Goal: Check status: Check status

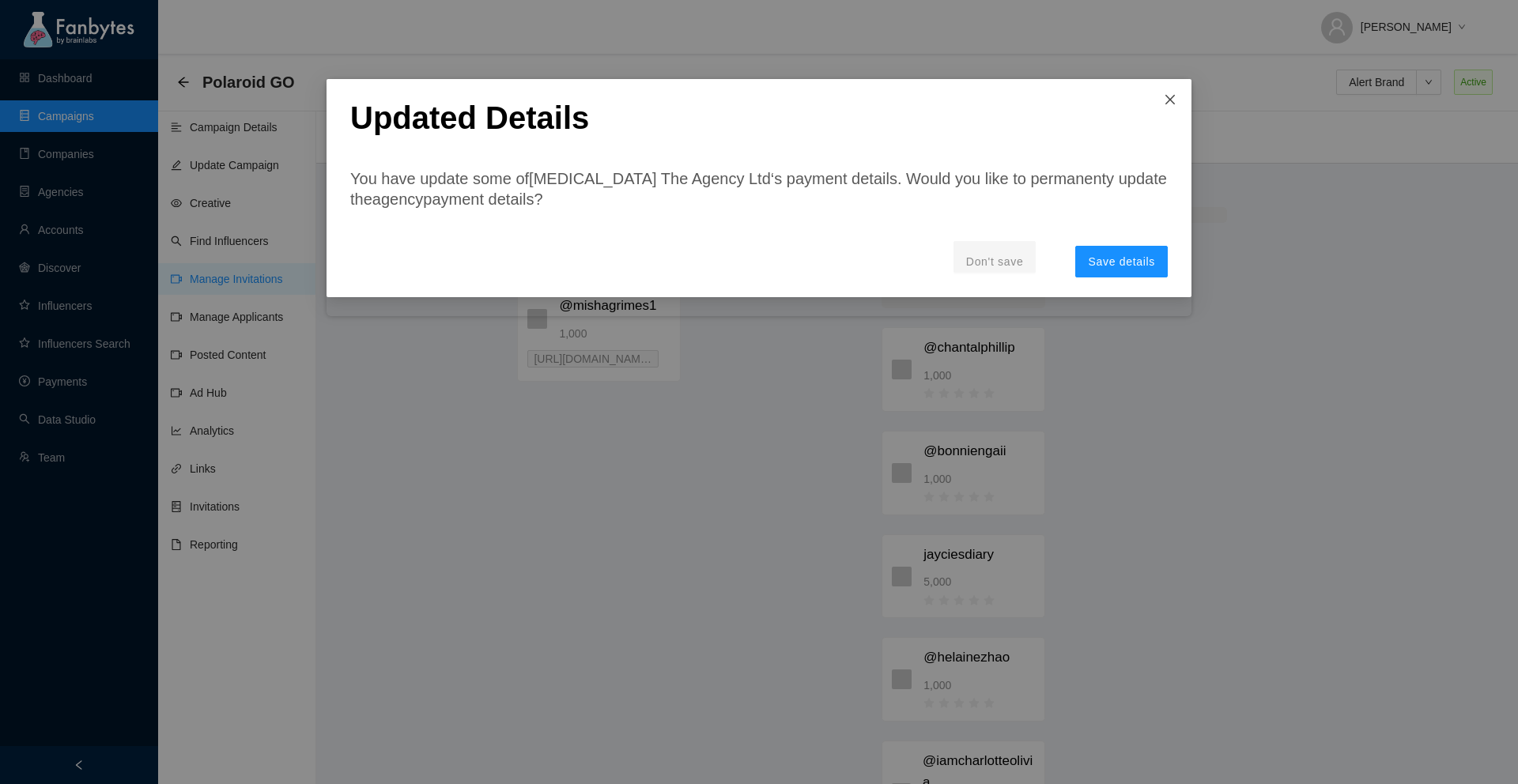
click at [1168, 104] on icon "close" at bounding box center [1170, 99] width 13 height 13
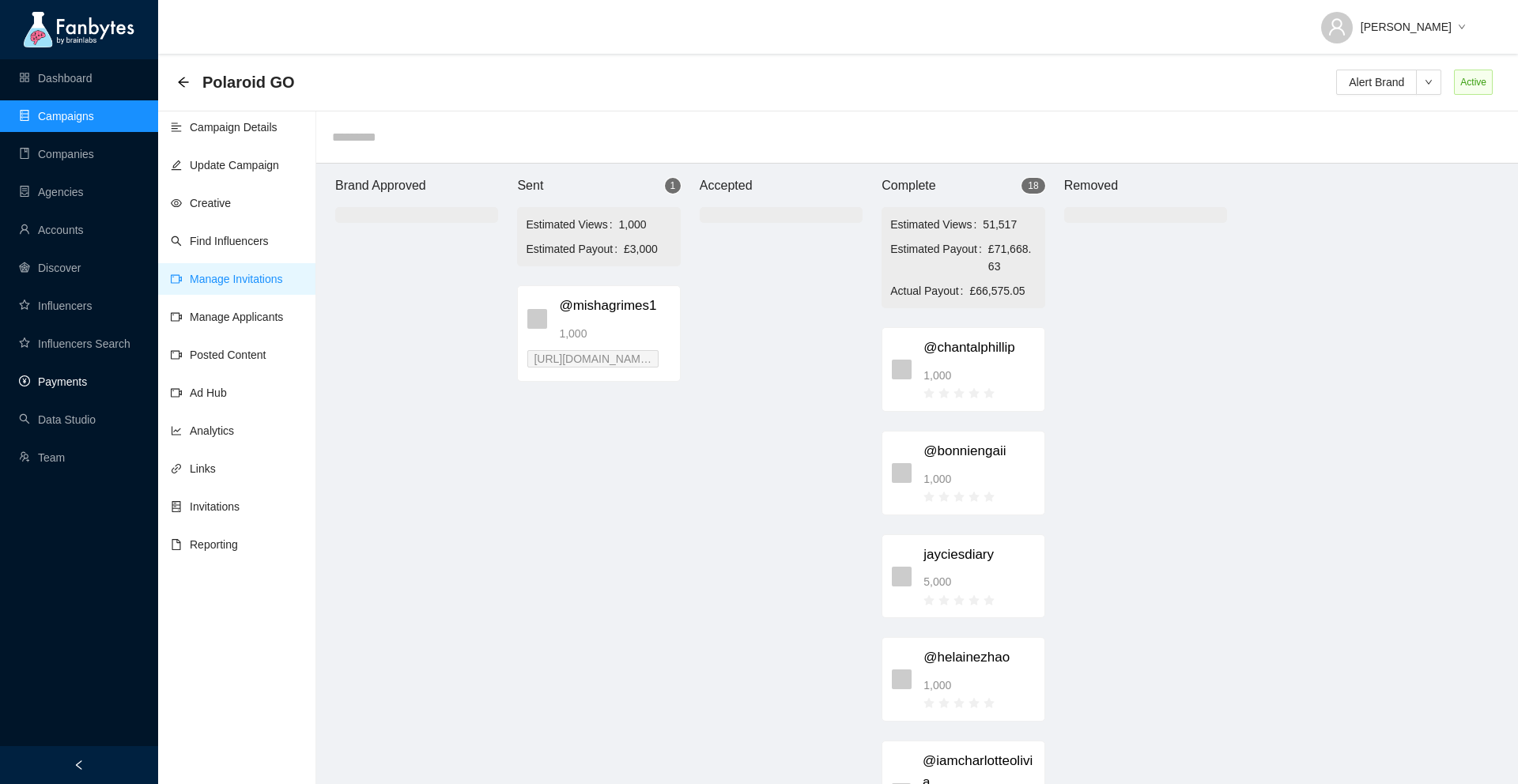
click at [62, 384] on link "Payments" at bounding box center [53, 382] width 68 height 13
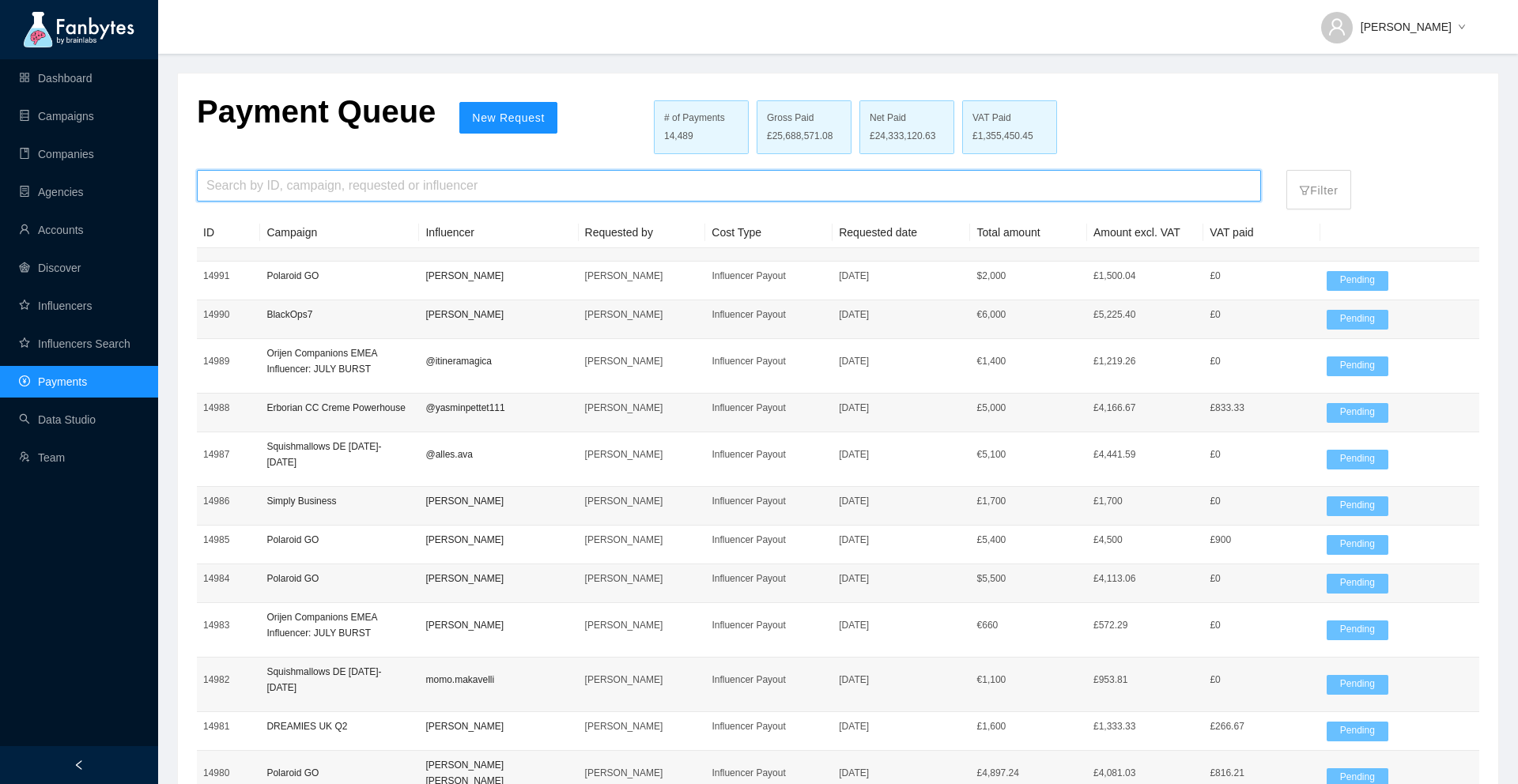
click at [331, 186] on input "search" at bounding box center [729, 186] width 1045 height 30
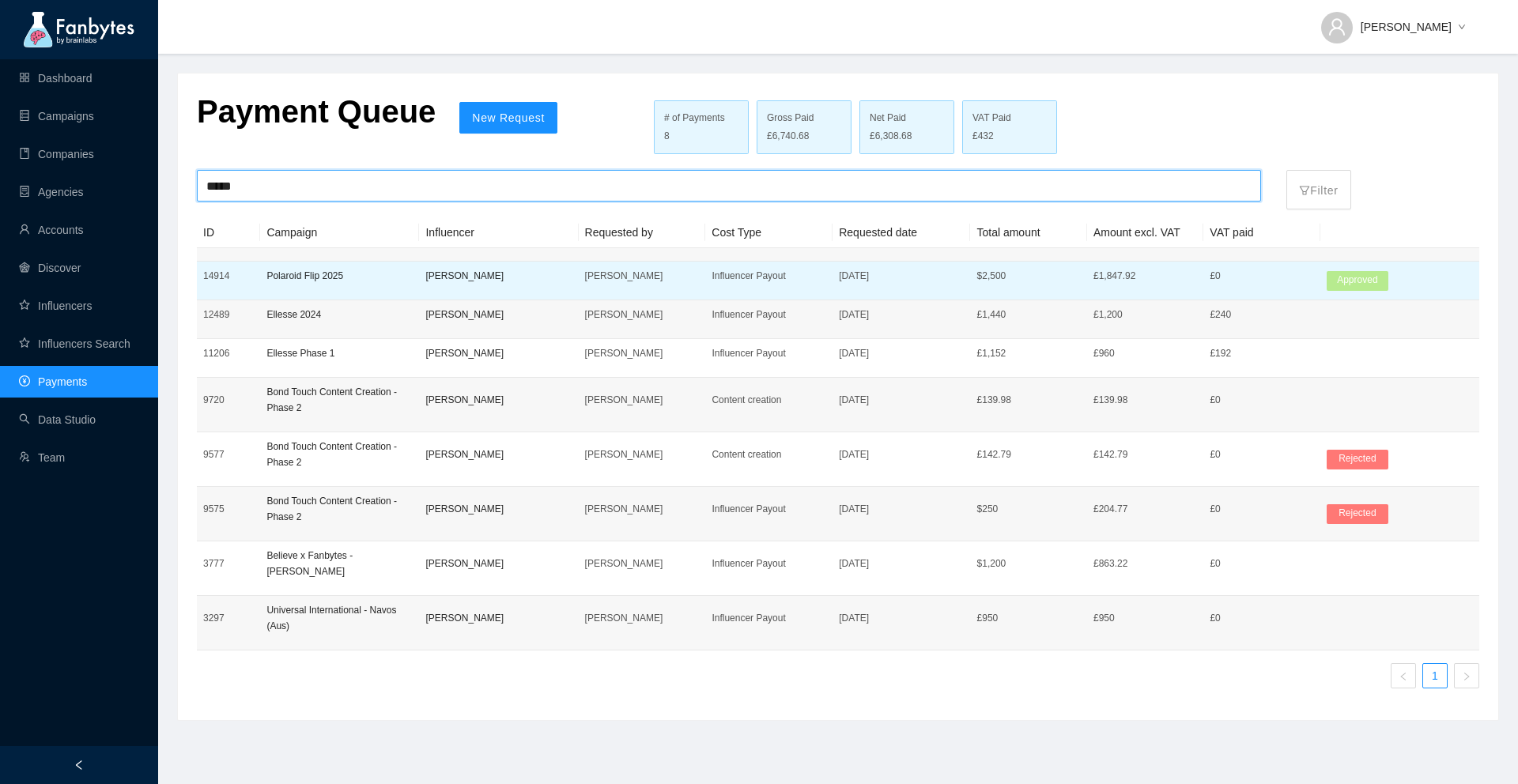
type input "****"
click at [359, 283] on td "Polaroid Flip 2025" at bounding box center [339, 281] width 159 height 38
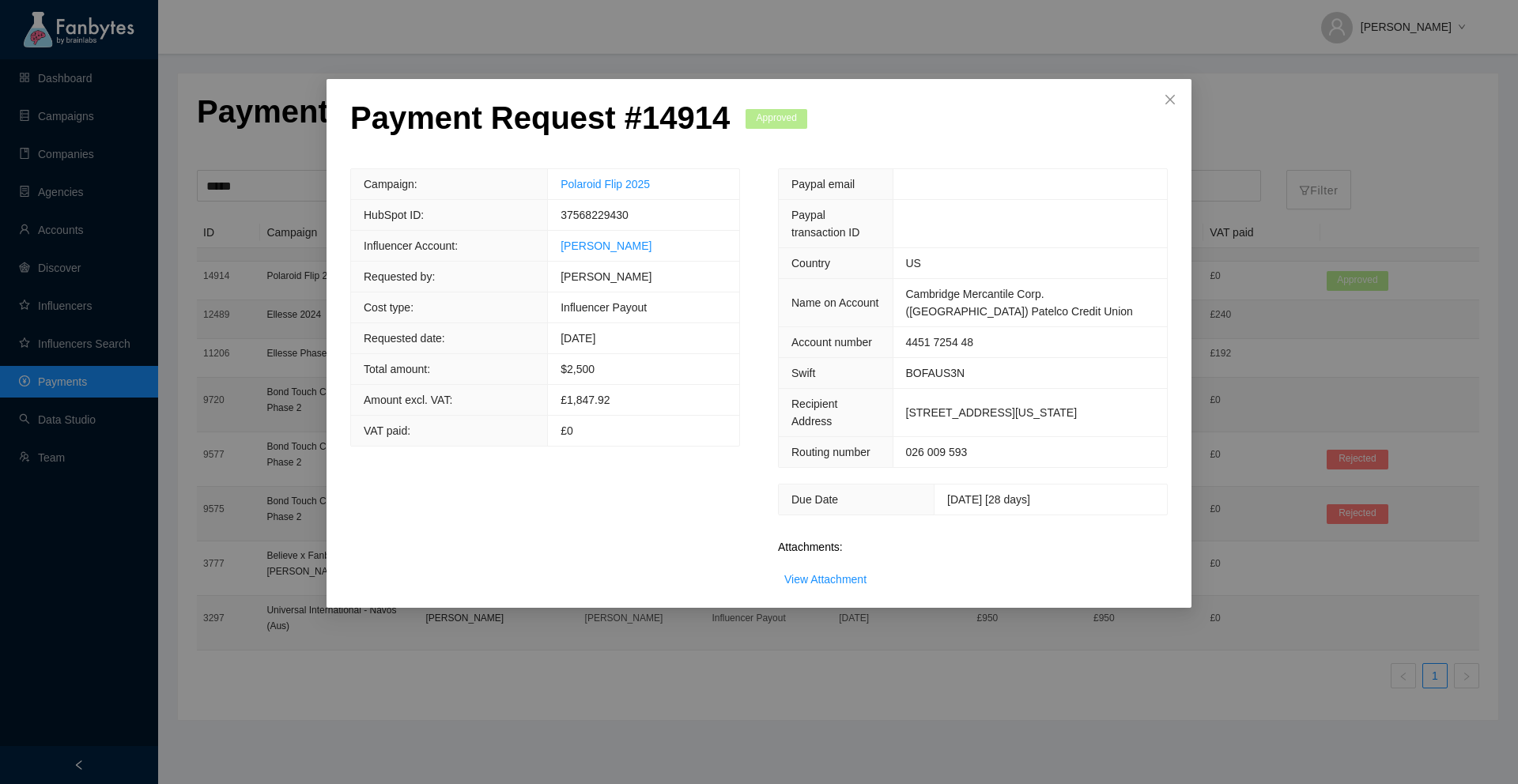
click at [310, 339] on div "Payment Request # 14914 Approved Campaign: Polaroid Flip 2025 HubSpot ID: 37568…" at bounding box center [759, 392] width 1518 height 784
click at [308, 341] on div "Payment Request # 14914 Approved Campaign: Polaroid Flip 2025 HubSpot ID: 37568…" at bounding box center [759, 392] width 1518 height 784
click at [1159, 95] on span "Close" at bounding box center [1170, 100] width 43 height 43
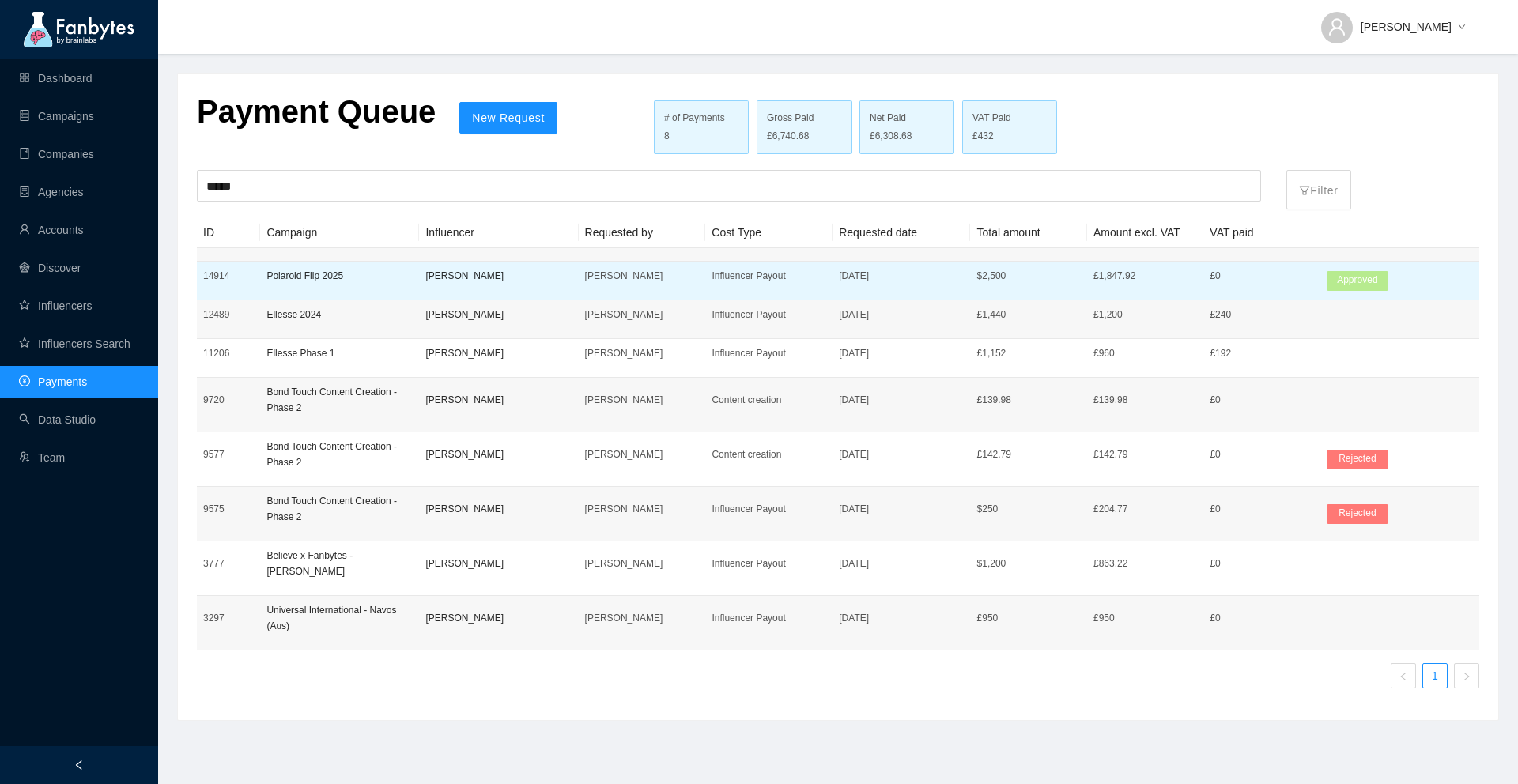
click at [455, 276] on p "[PERSON_NAME]" at bounding box center [499, 276] width 147 height 16
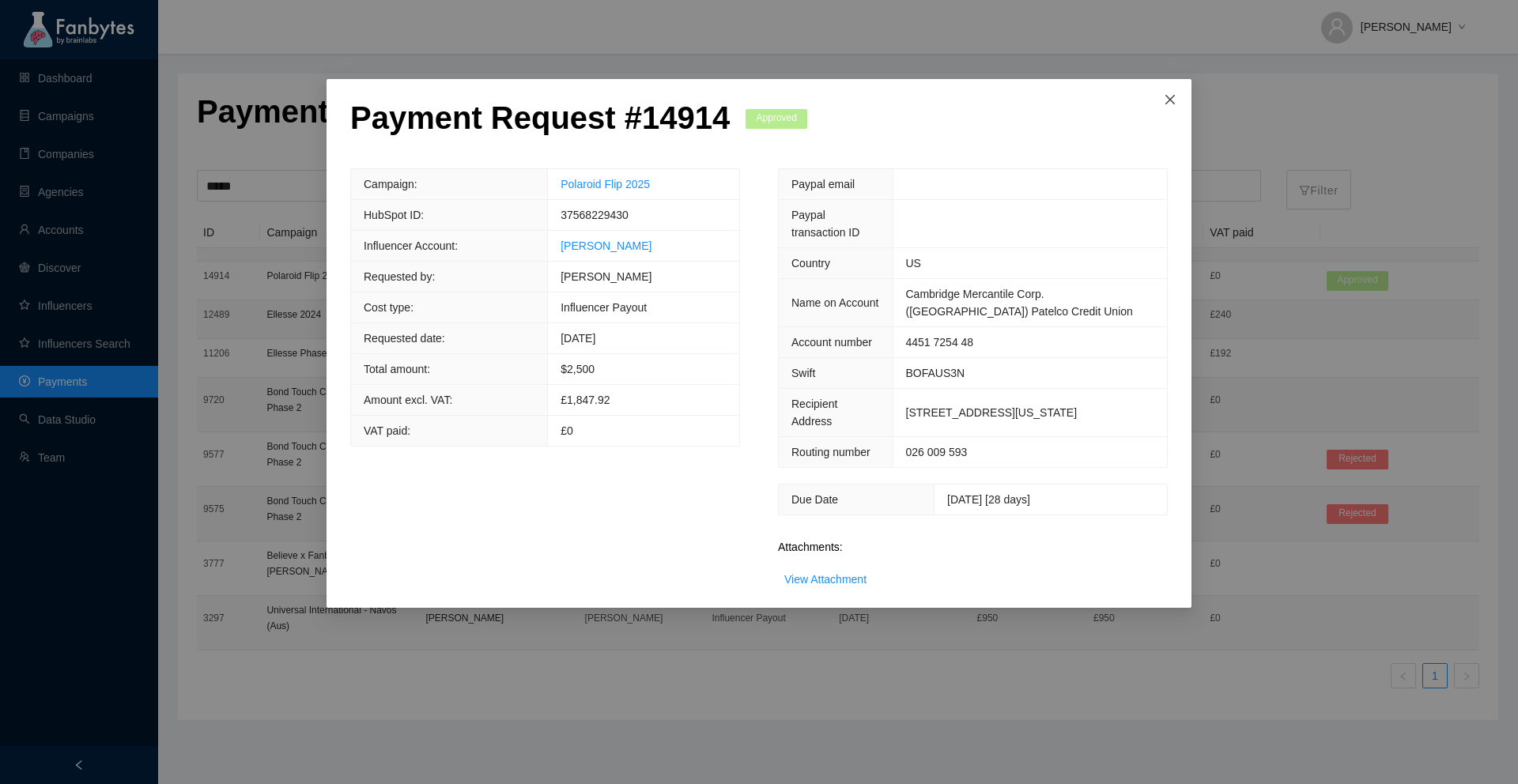
click at [1167, 99] on icon "close" at bounding box center [1170, 99] width 13 height 13
